Goal: Task Accomplishment & Management: Use online tool/utility

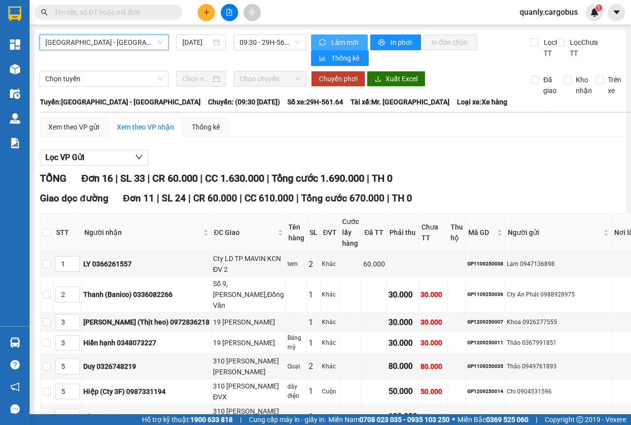
click at [338, 39] on span "Làm mới" at bounding box center [345, 42] width 29 height 11
click at [294, 39] on span "09:30 - 29H-561.64" at bounding box center [270, 42] width 60 height 15
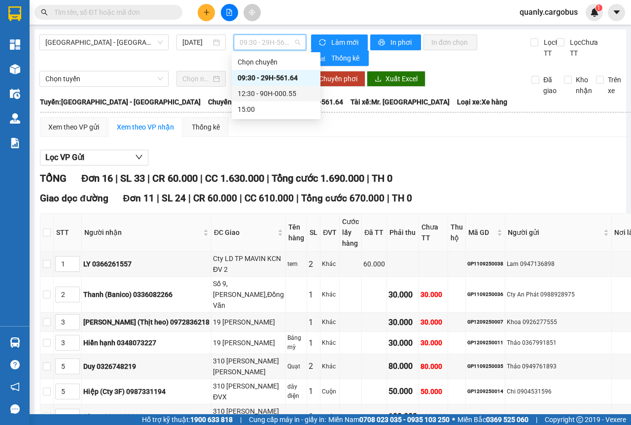
click at [258, 90] on div "12:30 - 90H-000.55" at bounding box center [276, 93] width 77 height 11
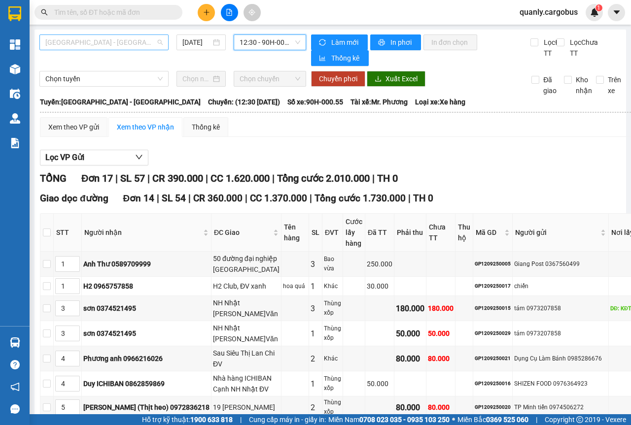
click at [158, 41] on span "[GEOGRAPHIC_DATA] - [GEOGRAPHIC_DATA]" at bounding box center [103, 42] width 117 height 15
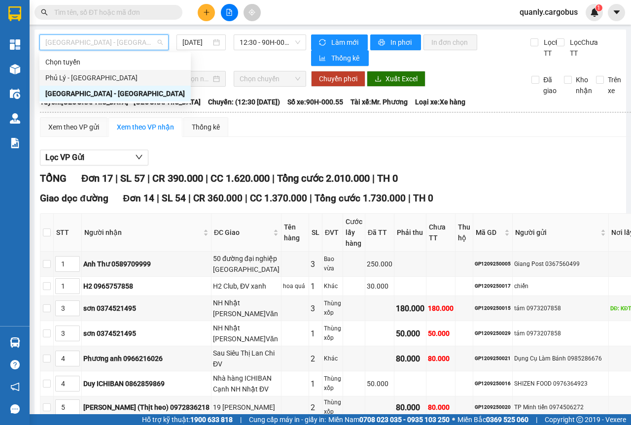
click at [62, 79] on div "Phủ Lý - [GEOGRAPHIC_DATA]" at bounding box center [115, 77] width 140 height 11
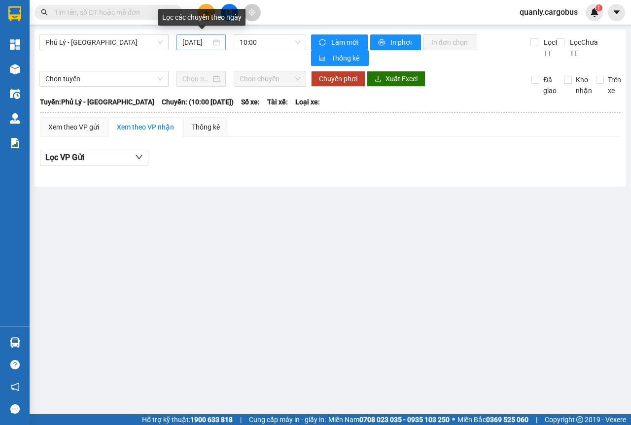
click at [217, 41] on div "[DATE]" at bounding box center [200, 42] width 37 height 11
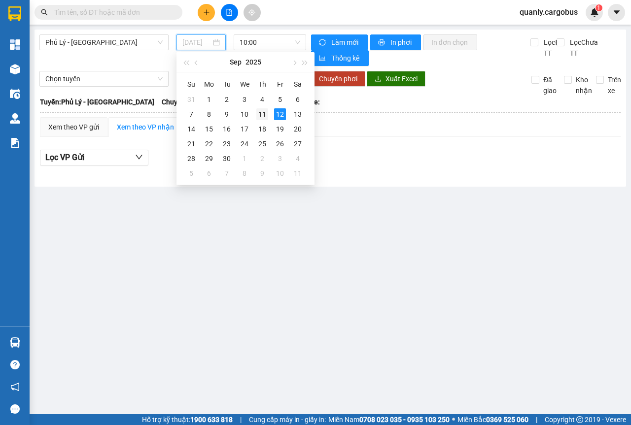
click at [261, 113] on div "11" at bounding box center [262, 114] width 12 height 12
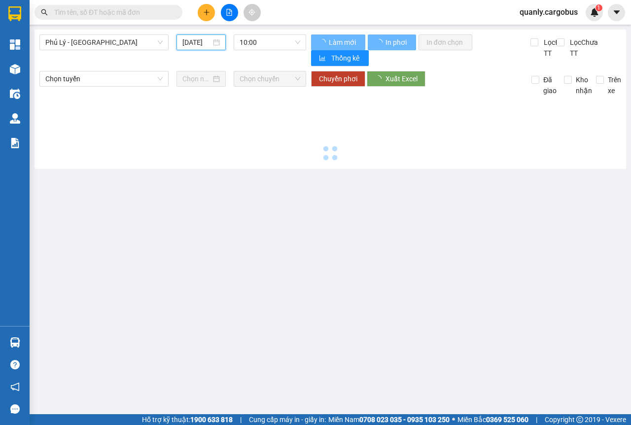
type input "[DATE]"
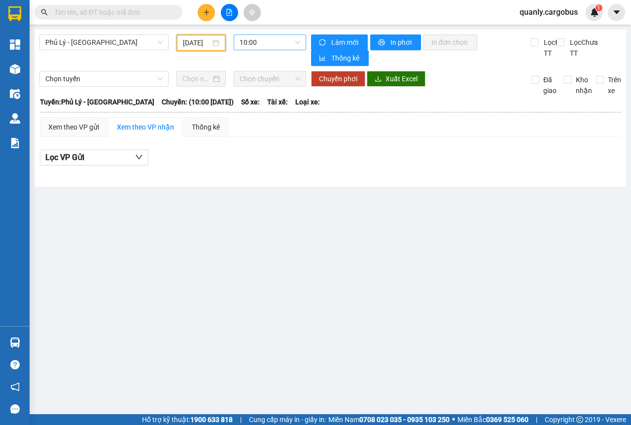
click at [302, 42] on div "10:00" at bounding box center [270, 43] width 72 height 16
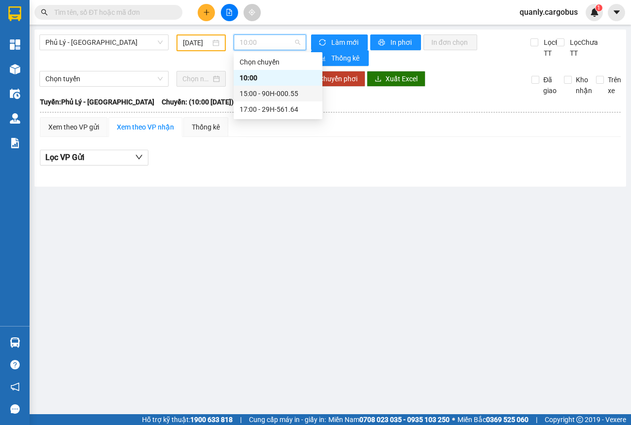
click at [291, 95] on div "15:00 - 90H-000.55" at bounding box center [278, 93] width 77 height 11
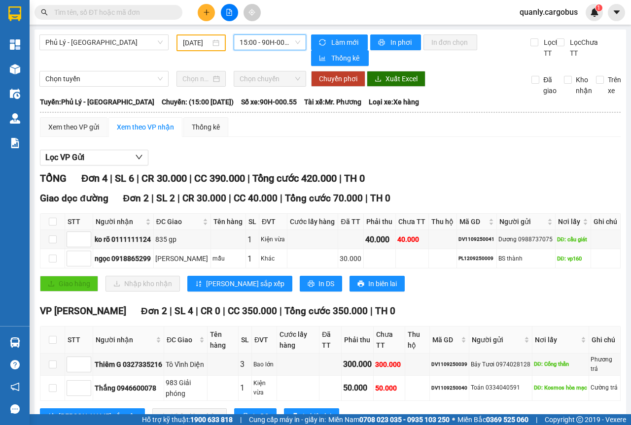
click at [291, 42] on span "15:00 - 90H-000.55" at bounding box center [270, 42] width 60 height 15
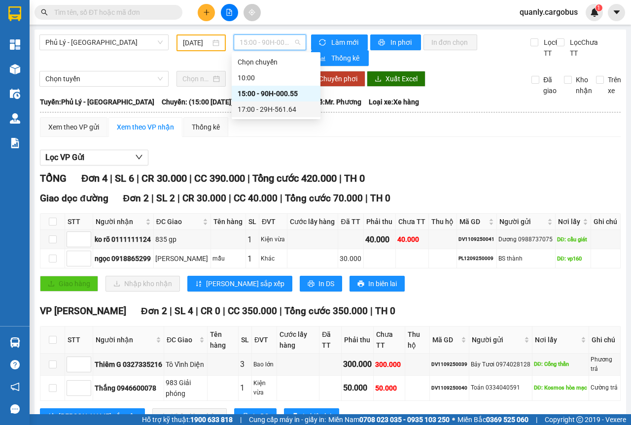
click at [276, 112] on div "17:00 - 29H-561.64" at bounding box center [276, 109] width 77 height 11
